Goal: Task Accomplishment & Management: Complete application form

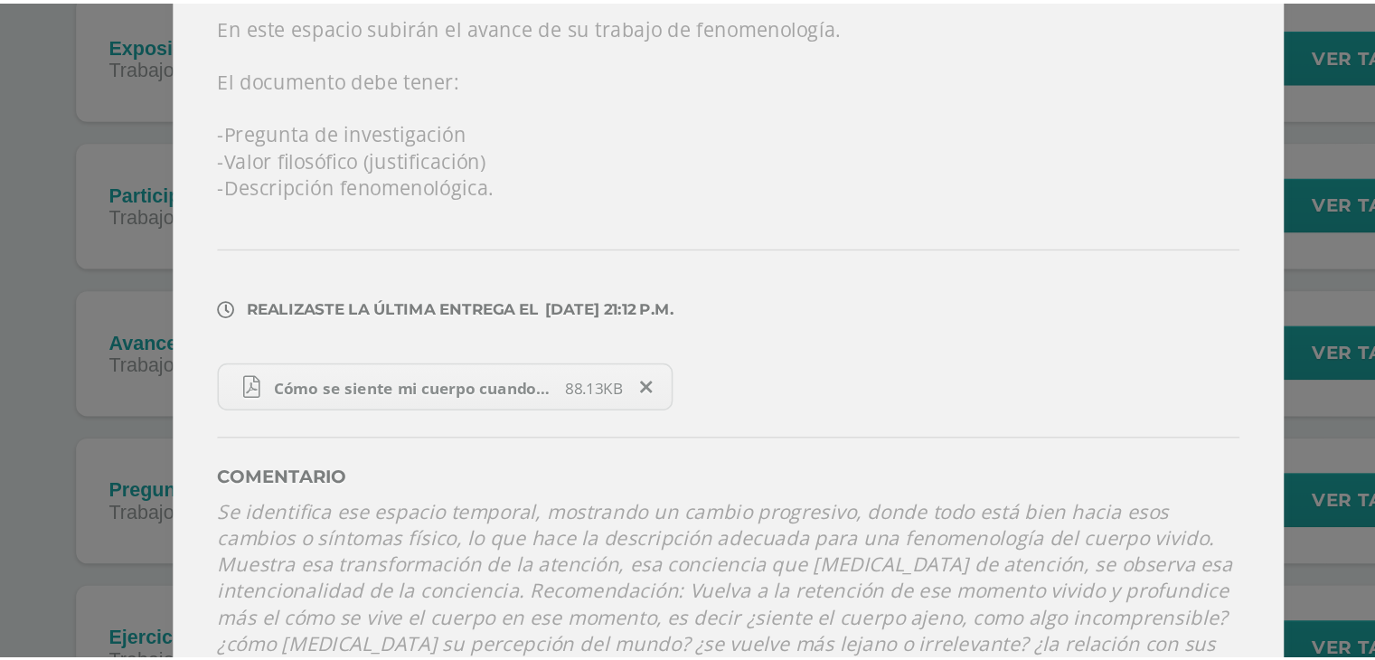
scroll to position [65, 0]
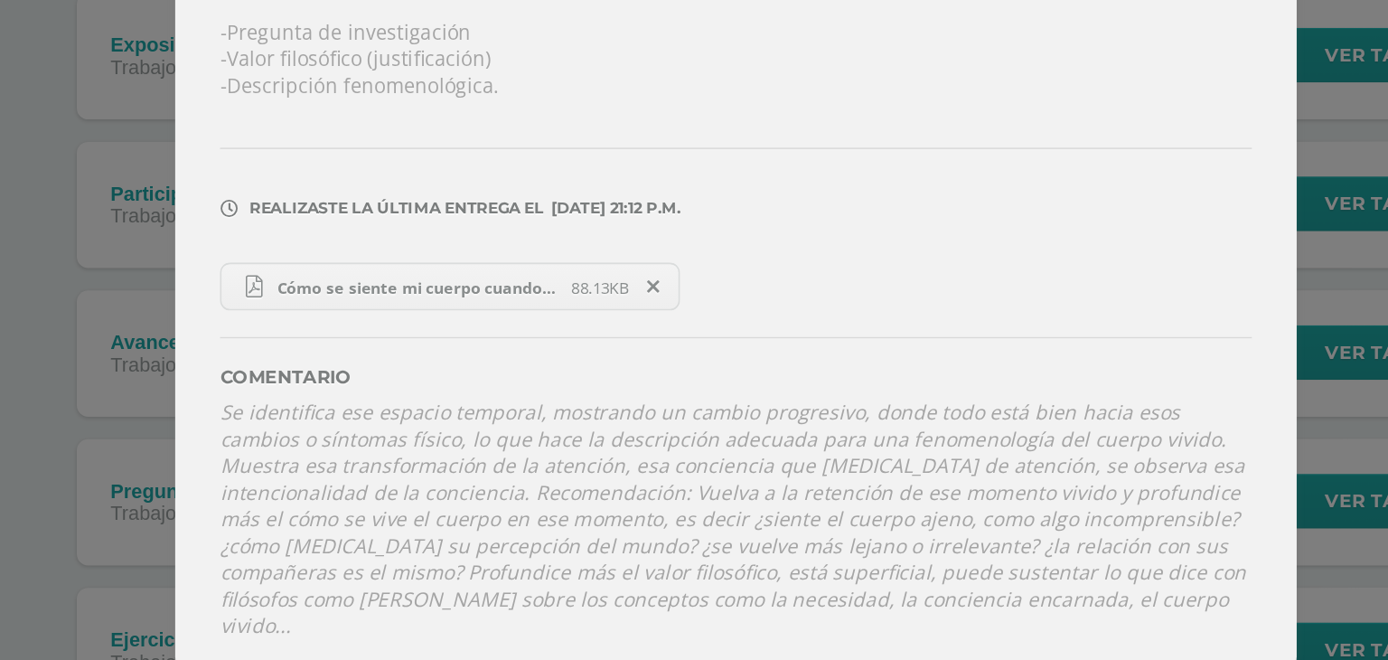
click at [289, 392] on div "Avances Ensayo Final Filosofía Fecha: Lunes 29 de Septiembre Hora: 23:00 Divisi…" at bounding box center [694, 305] width 1374 height 740
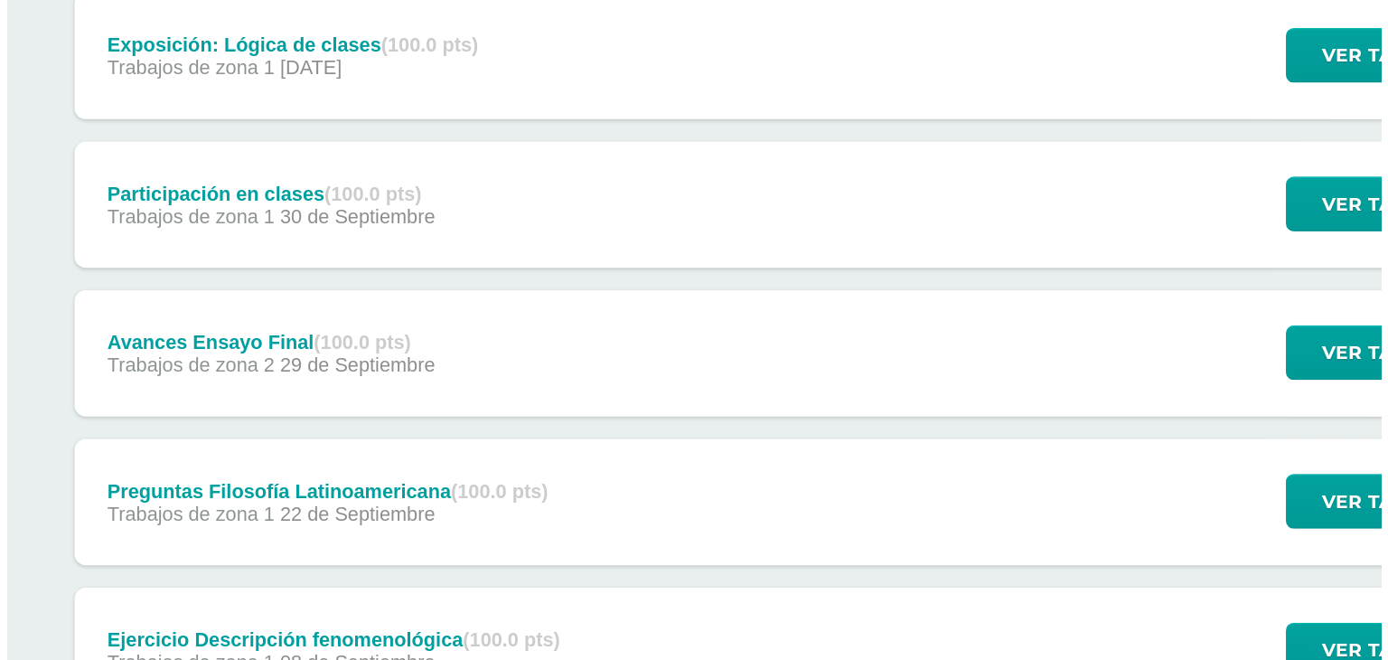
scroll to position [166, 0]
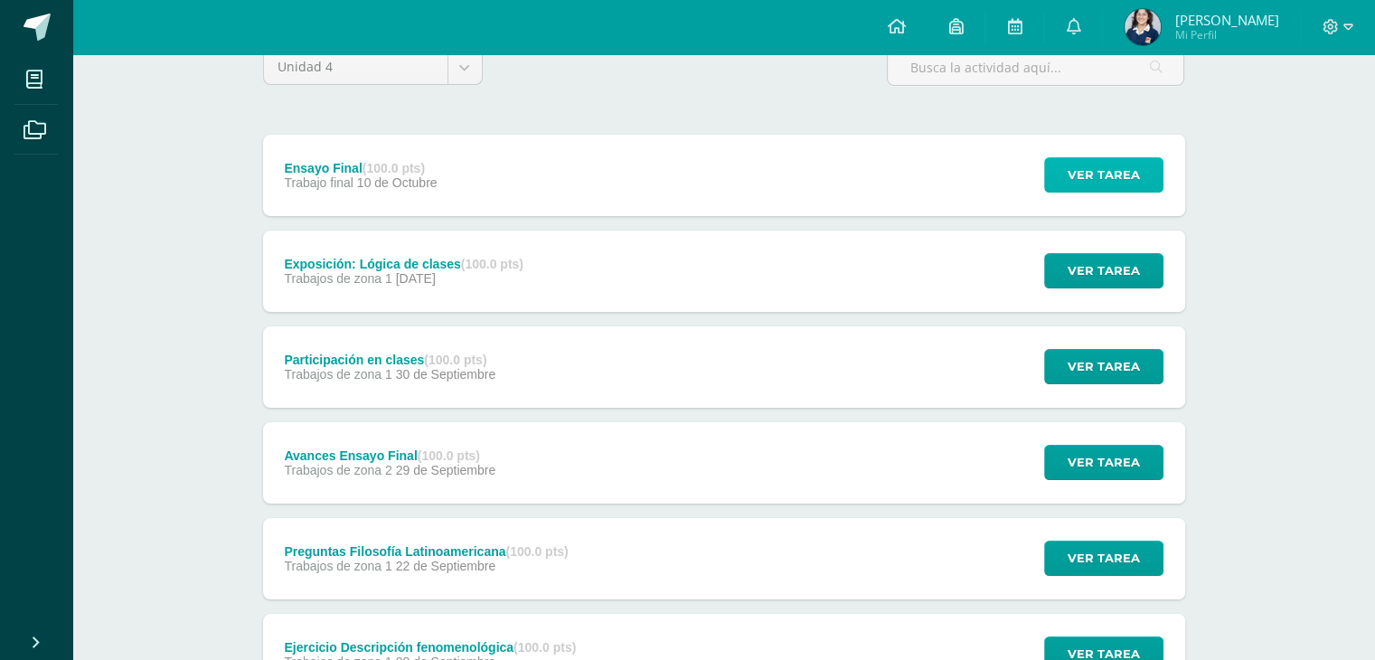
click at [1108, 176] on span "Ver tarea" at bounding box center [1103, 174] width 72 height 33
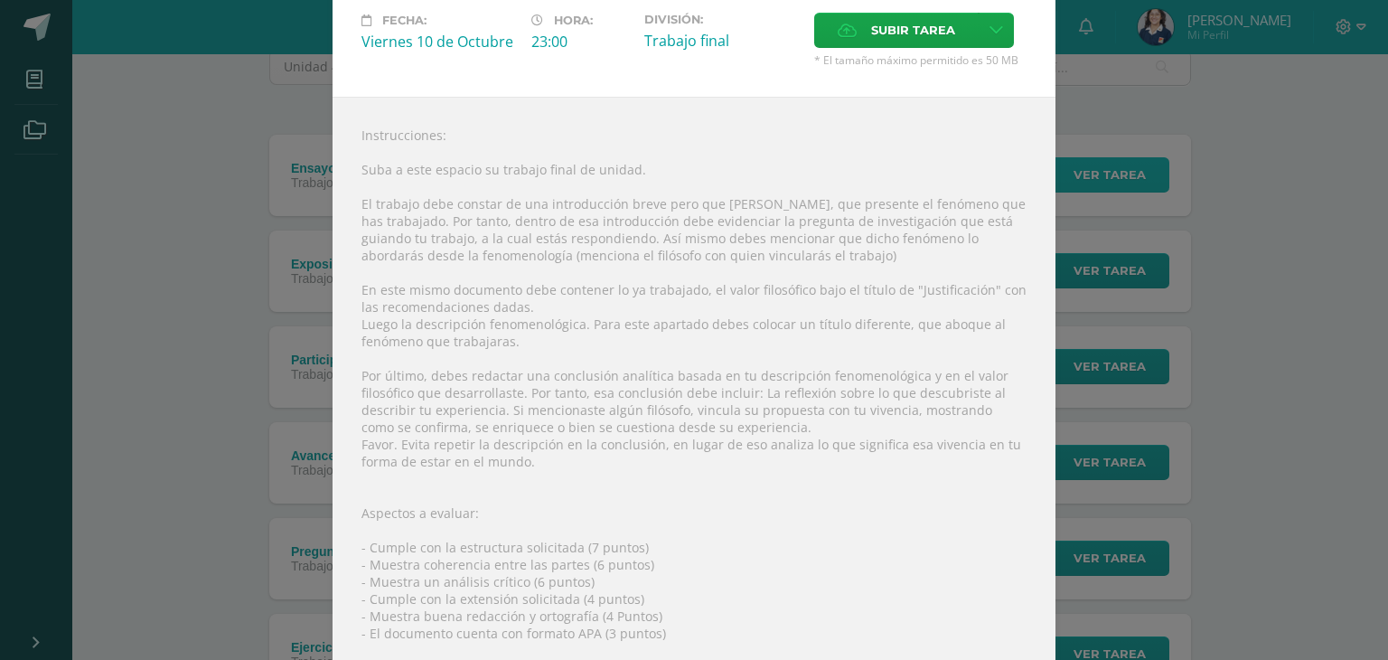
scroll to position [118, 0]
click at [741, 312] on div "Instrucciones: Suba a este espacio su trabajo final de unidad. El trabajo debe …" at bounding box center [694, 434] width 723 height 680
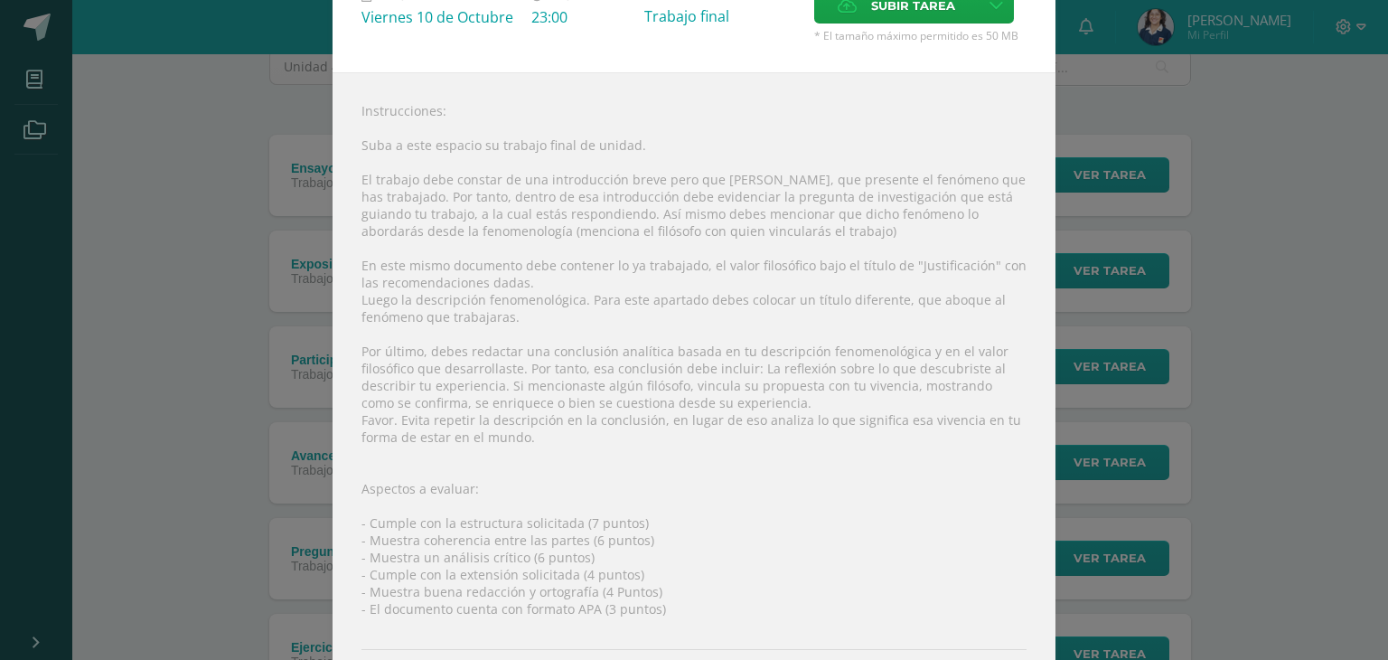
scroll to position [144, 0]
click at [890, 5] on span "Subir tarea" at bounding box center [913, 2] width 84 height 33
click at [0, 0] on input "Subir tarea" at bounding box center [0, 0] width 0 height 0
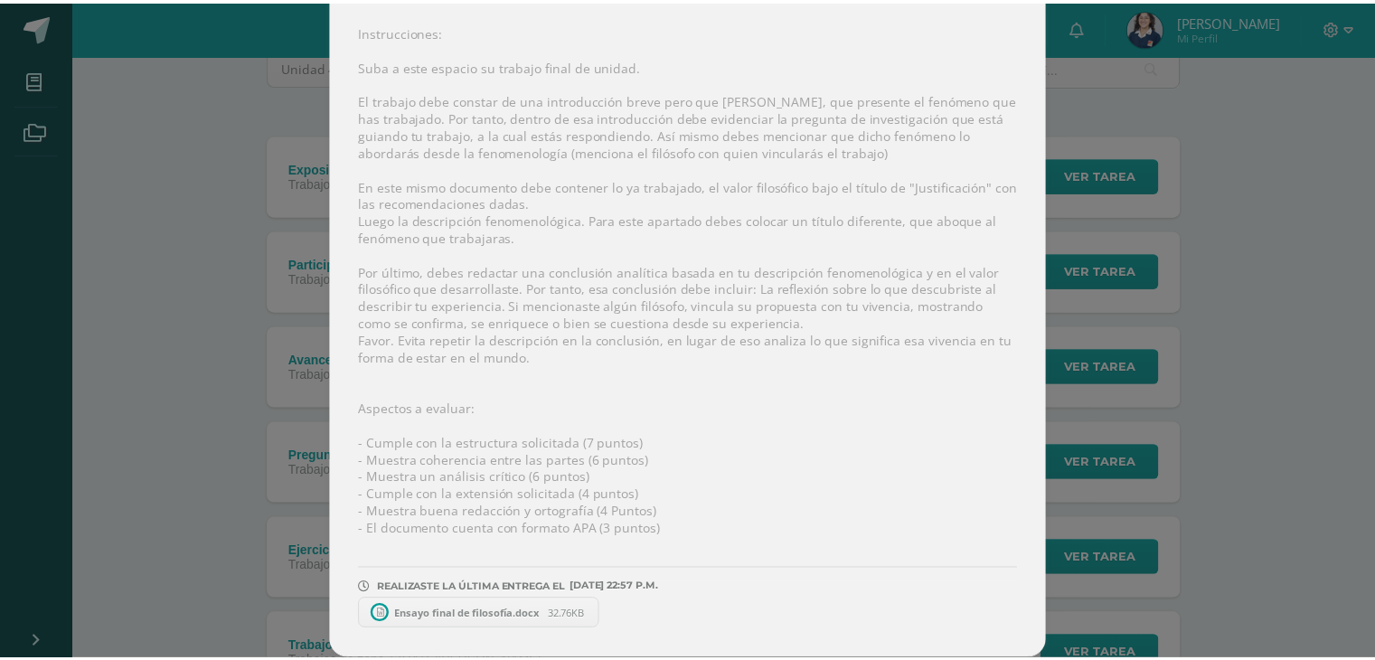
scroll to position [223, 0]
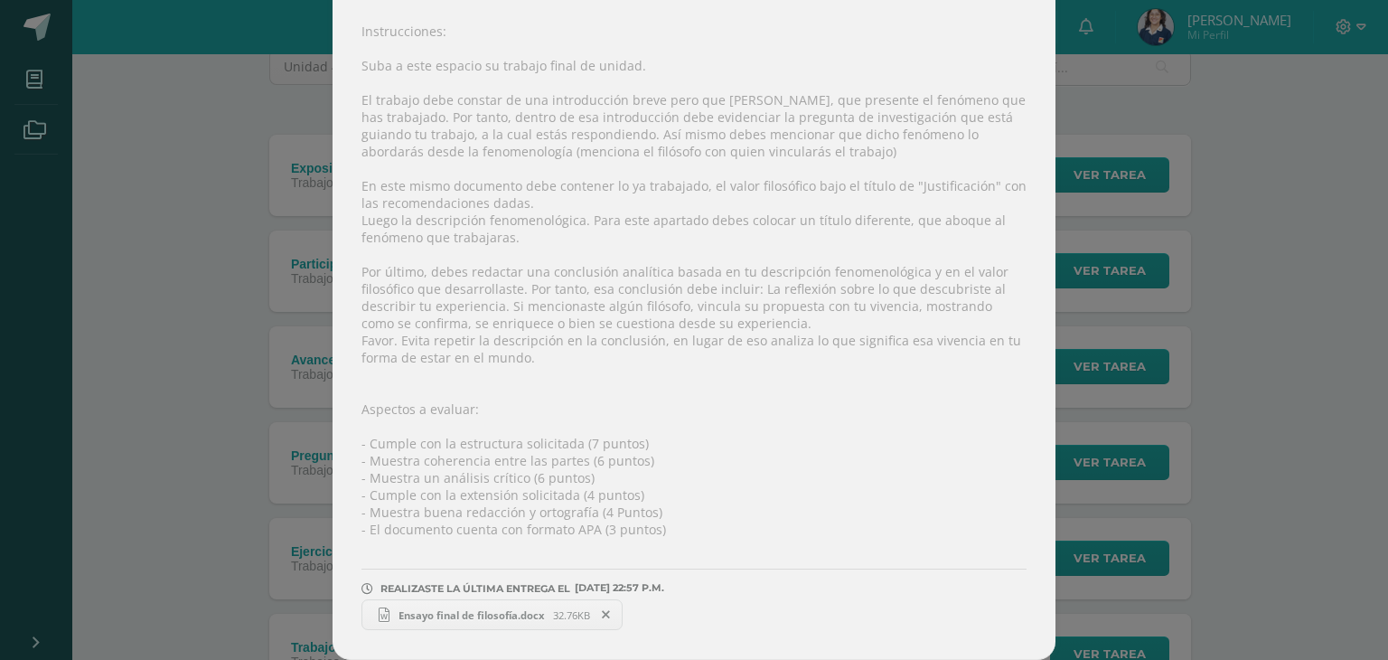
click at [1133, 404] on div "Ensayo Final Filosofía Fecha: Viernes 10 de Octubre Hora: 23:00 División: Traba…" at bounding box center [694, 219] width 1374 height 879
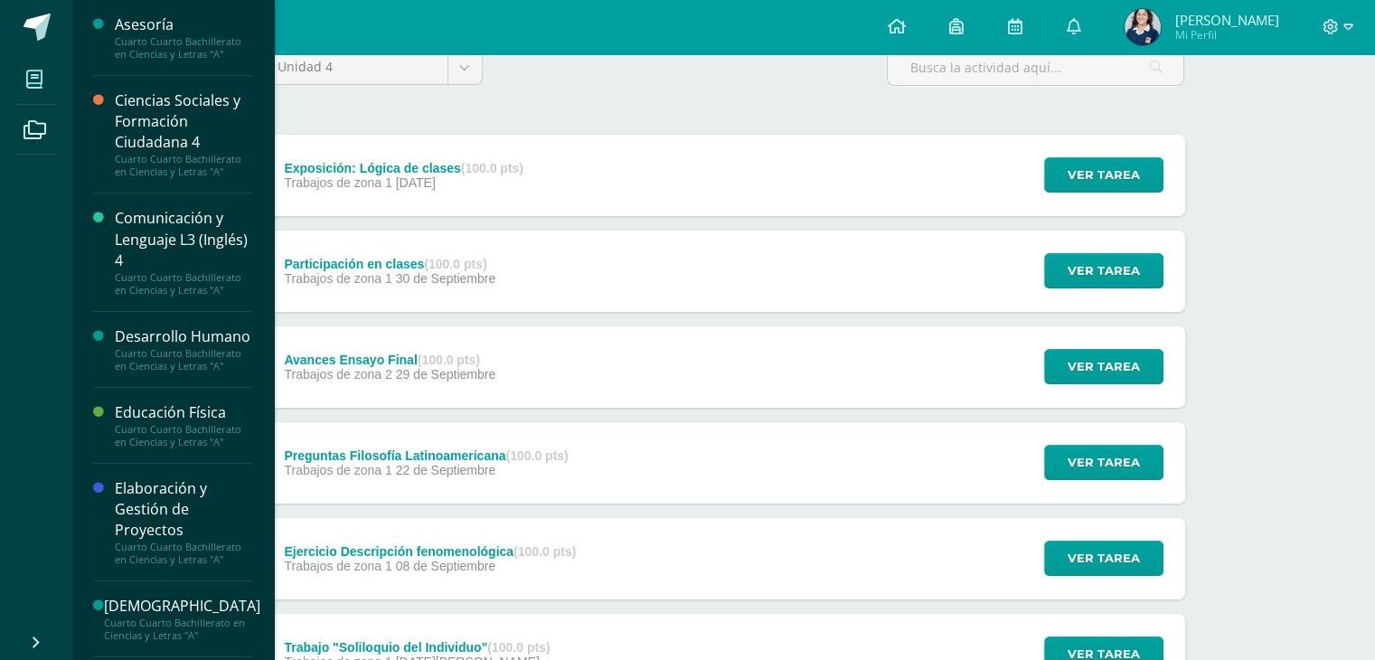
click at [47, 87] on span at bounding box center [34, 79] width 41 height 41
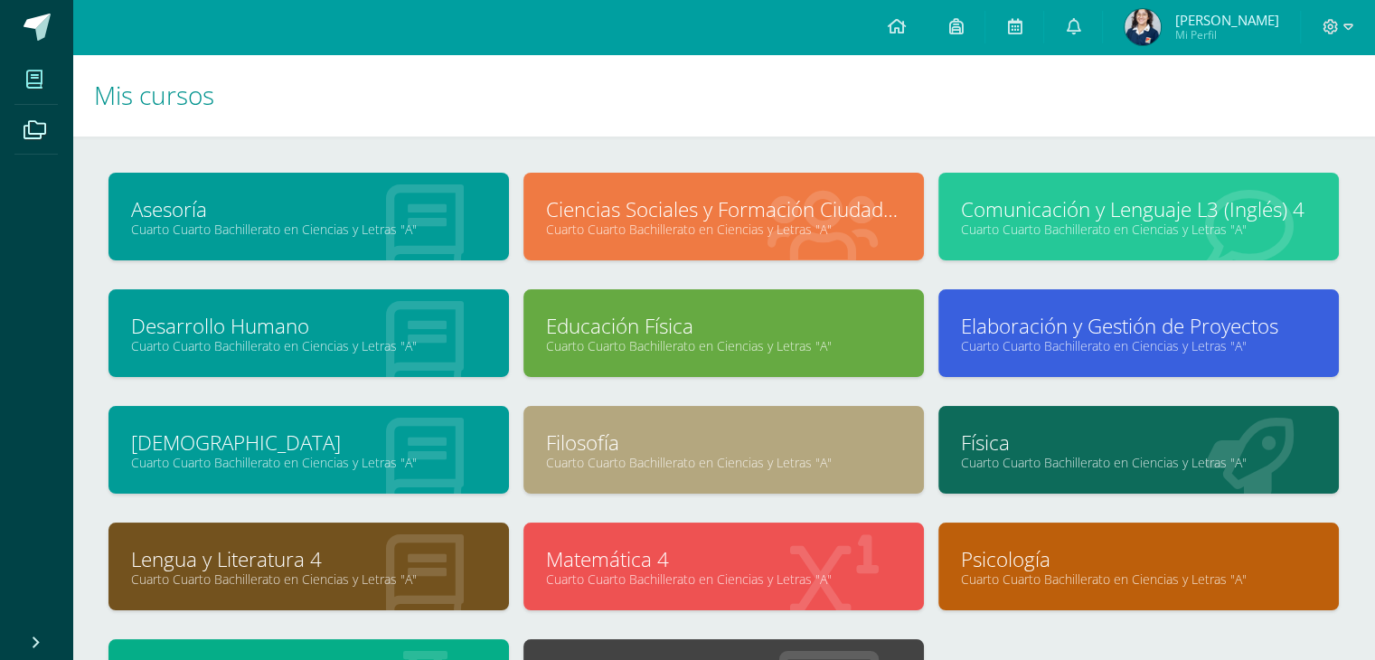
click at [597, 432] on link "Filosofía" at bounding box center [723, 442] width 355 height 28
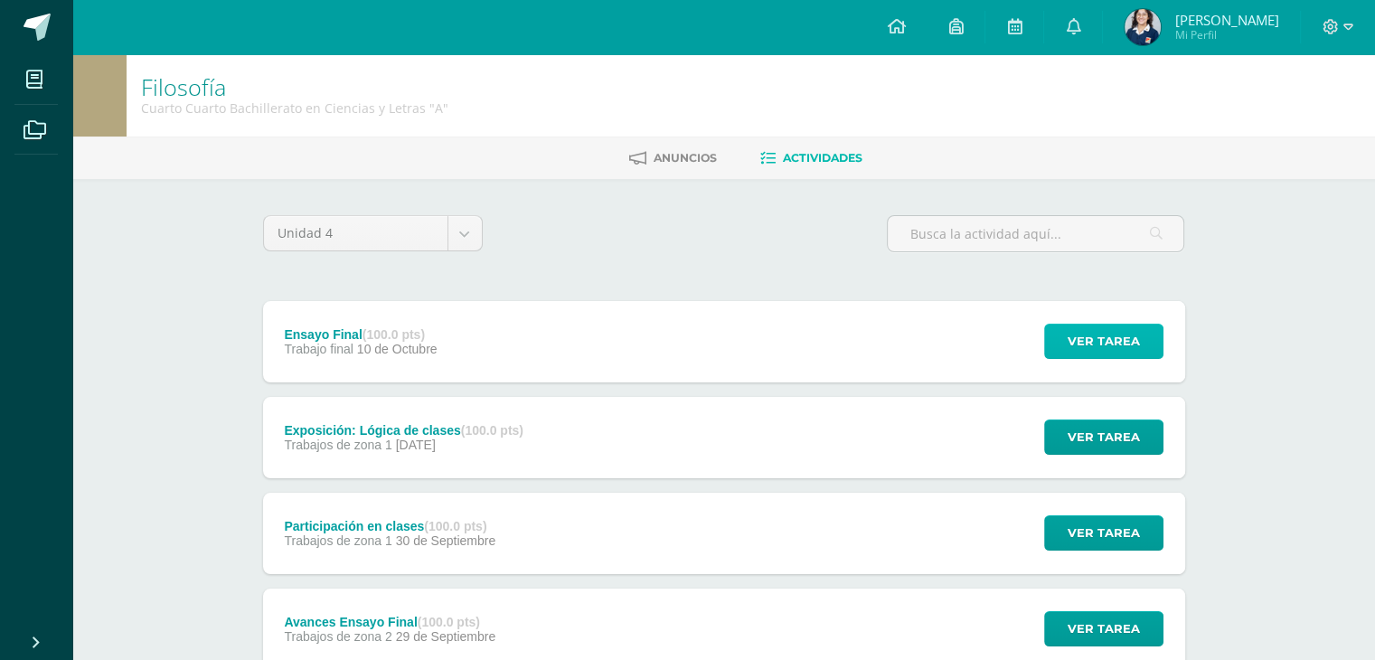
click at [1117, 330] on span "Ver tarea" at bounding box center [1103, 340] width 72 height 33
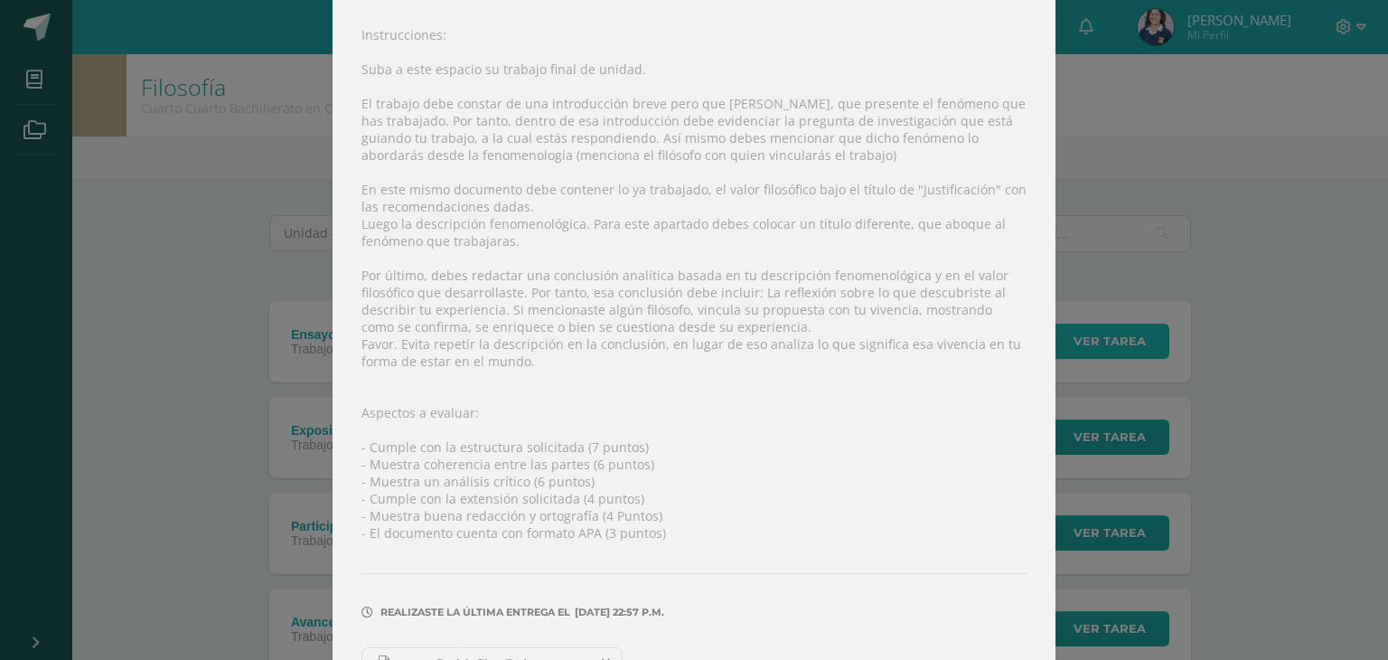
scroll to position [267, 0]
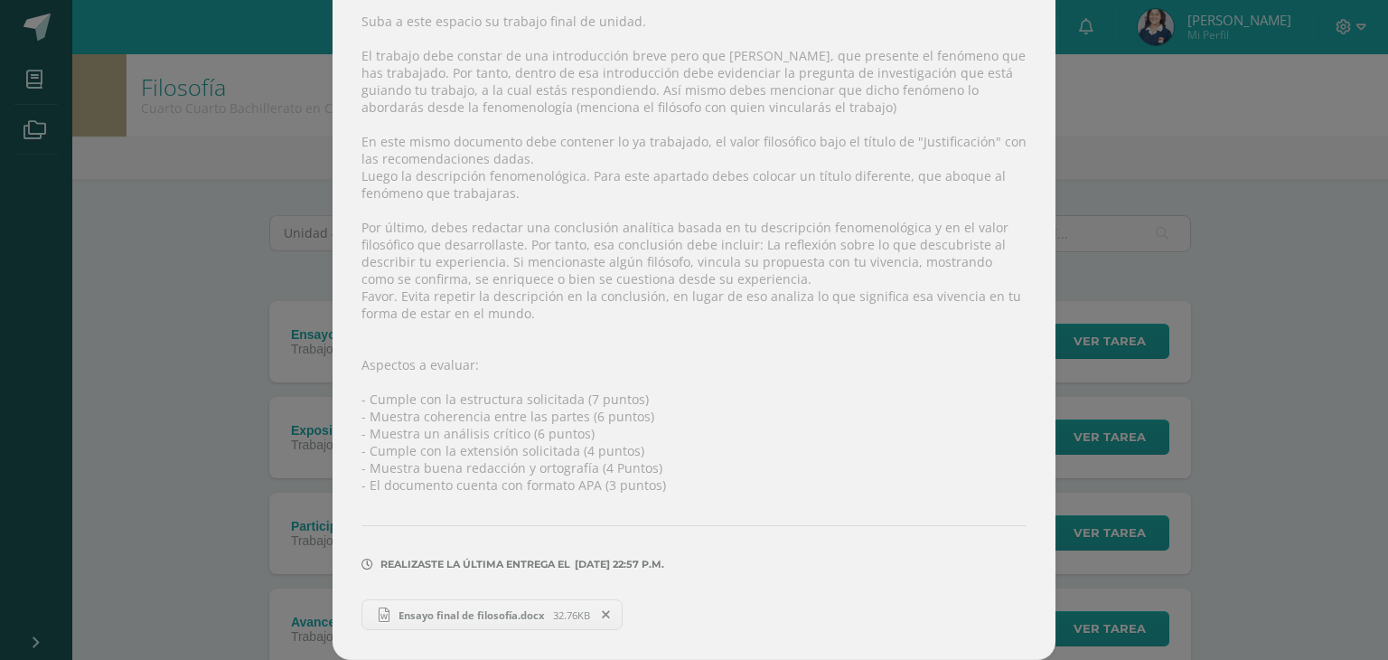
click at [606, 615] on span at bounding box center [606, 615] width 31 height 20
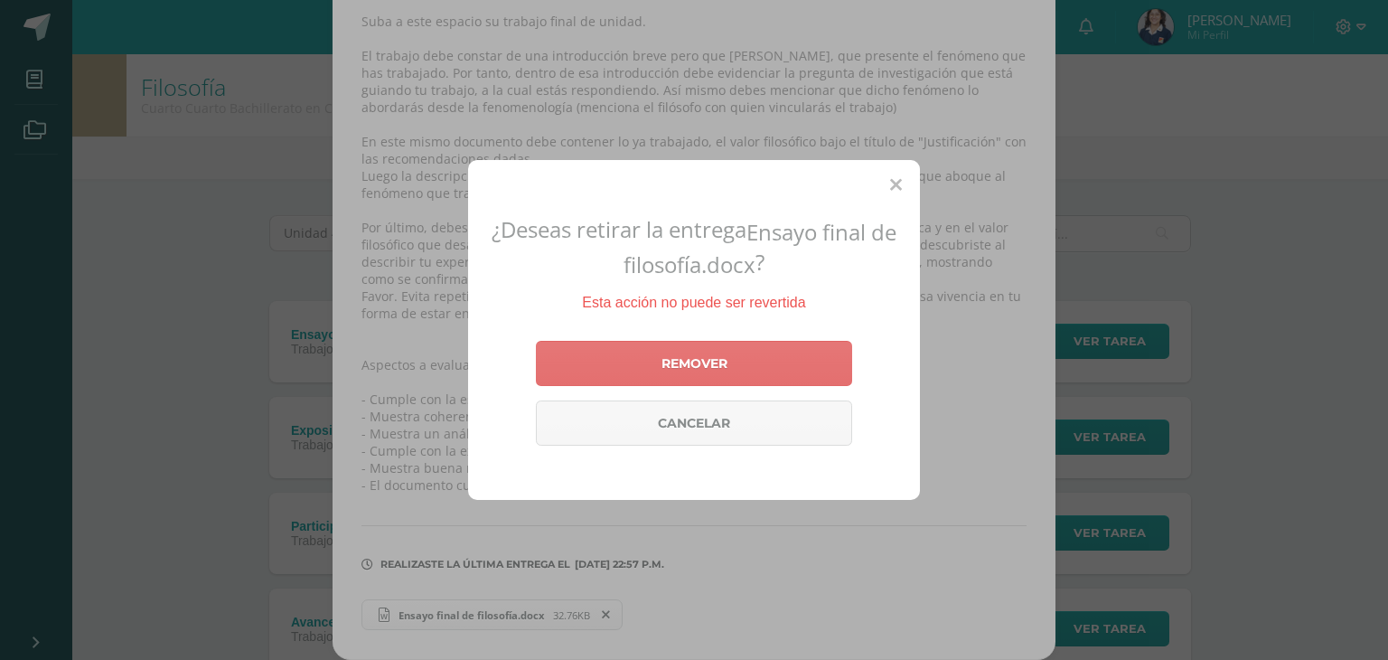
click at [709, 377] on link "Remover" at bounding box center [694, 363] width 316 height 45
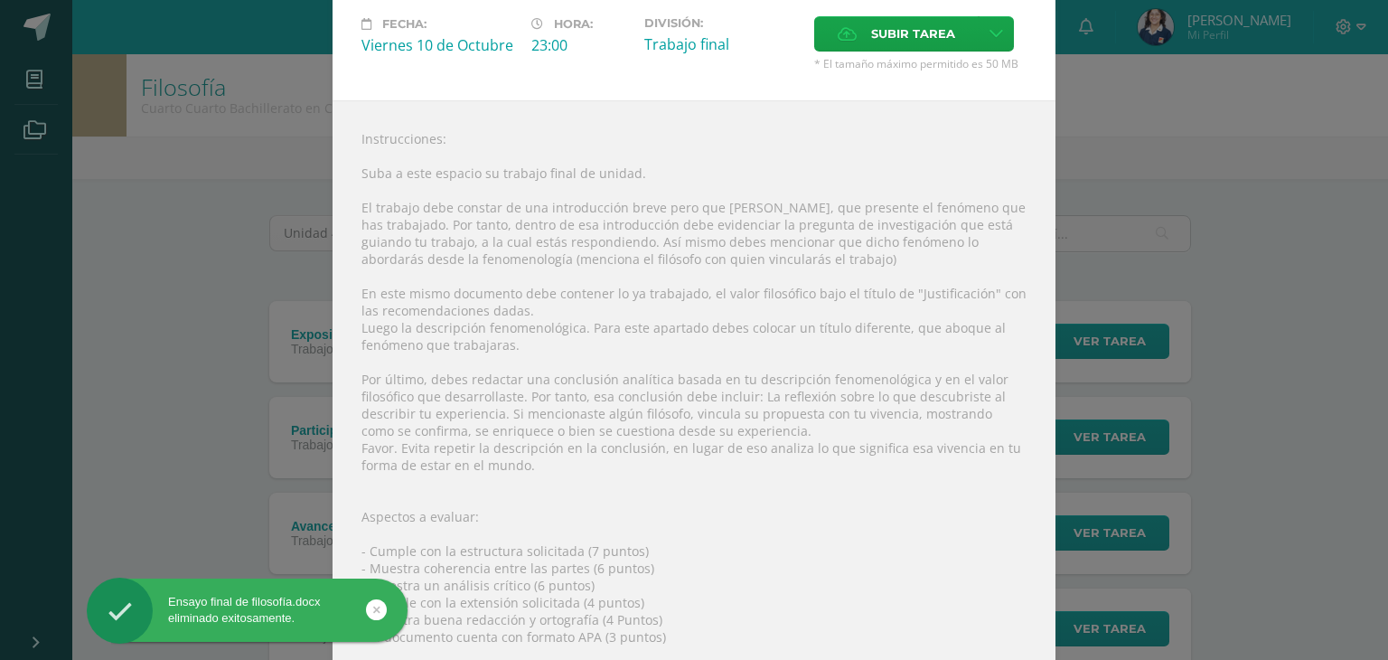
scroll to position [80, 0]
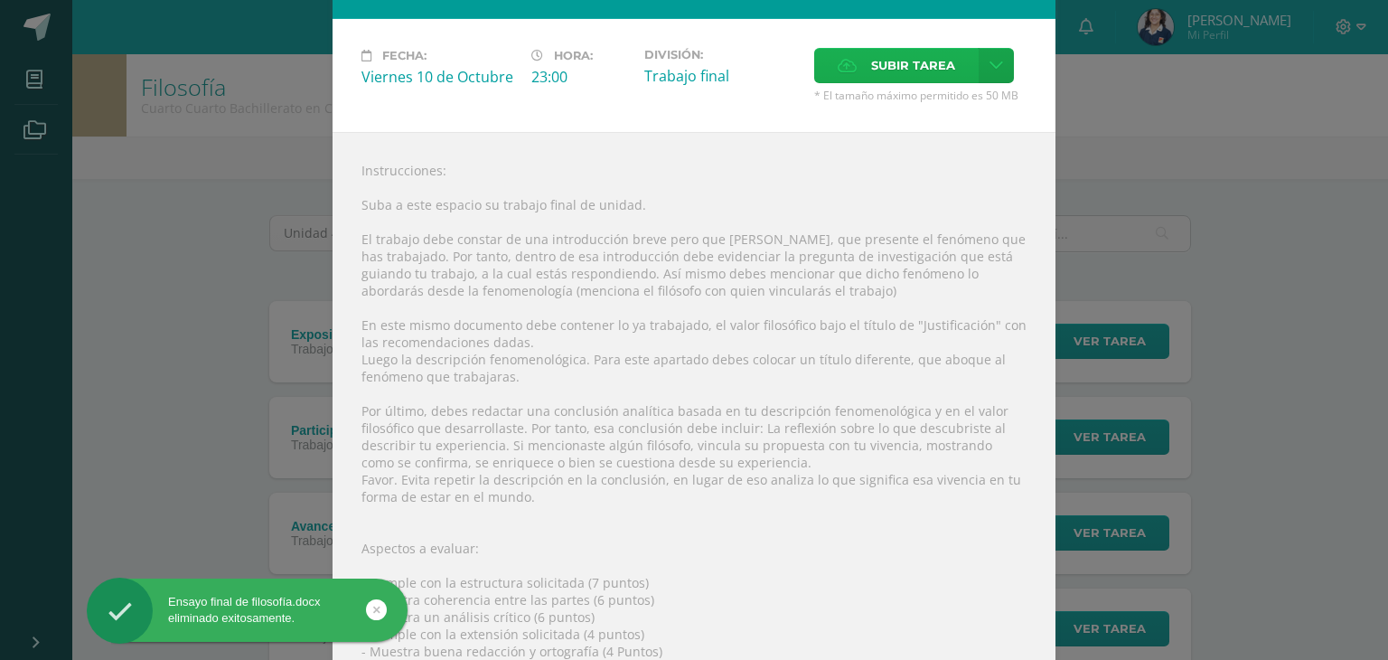
click at [861, 54] on label "Subir tarea" at bounding box center [896, 65] width 164 height 35
click at [0, 0] on input "Subir tarea" at bounding box center [0, 0] width 0 height 0
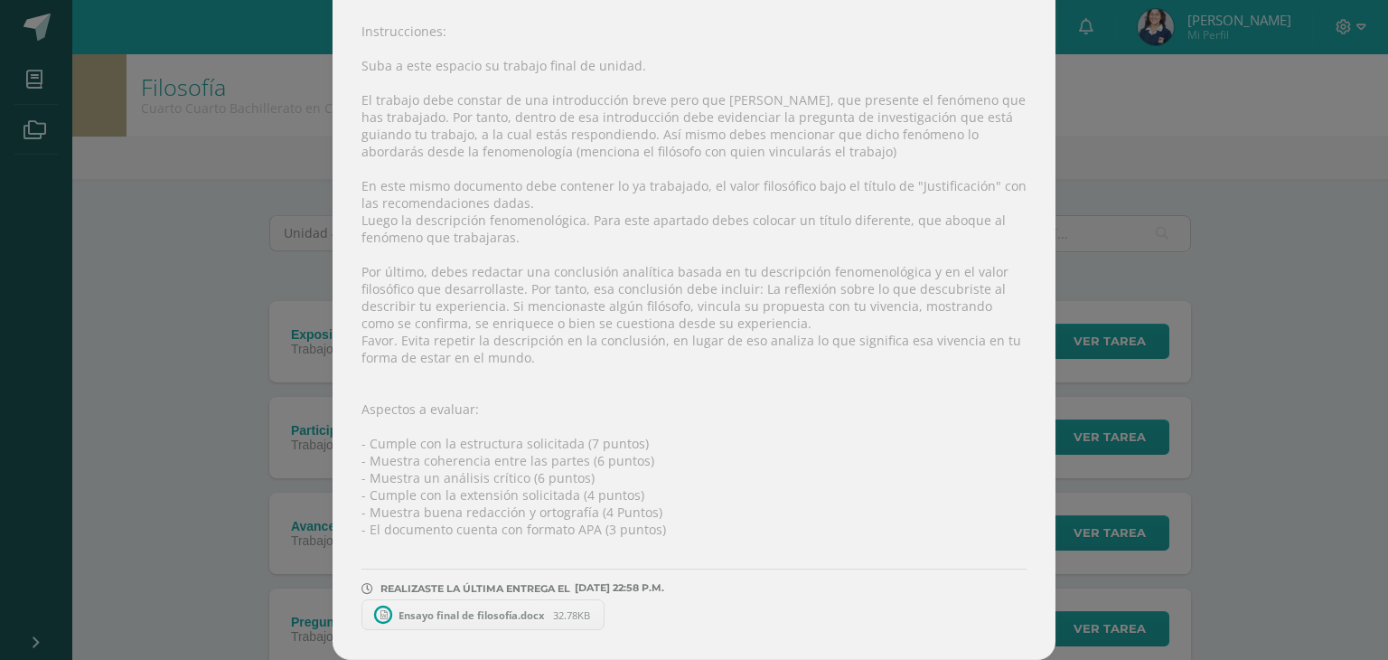
scroll to position [223, 0]
click at [496, 610] on span "Ensayo final de filosofía.docx" at bounding box center [471, 615] width 164 height 14
